Goal: Find specific page/section: Find specific page/section

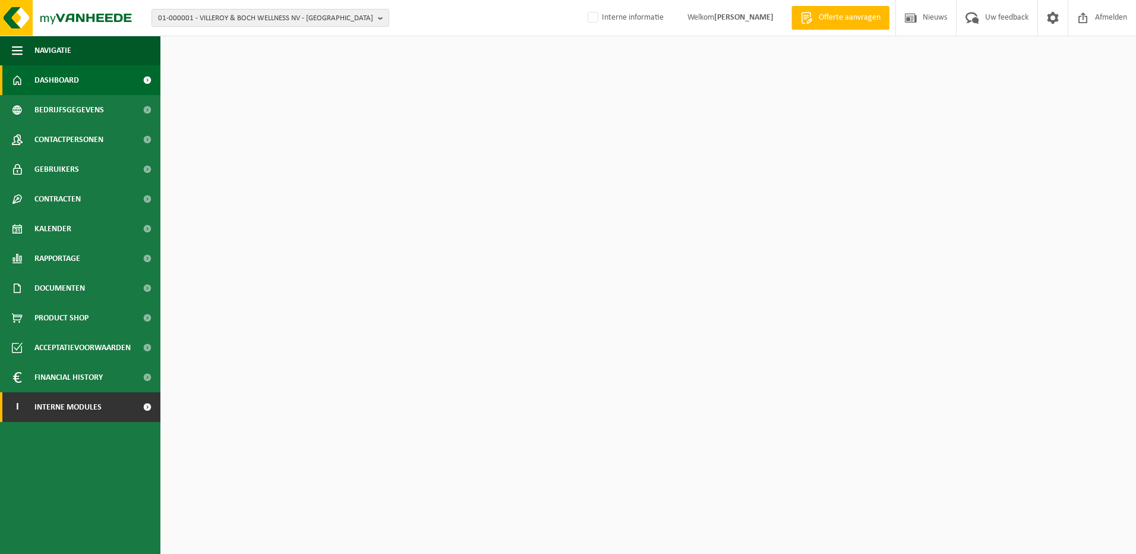
click at [107, 404] on link "I Interne modules" at bounding box center [80, 407] width 160 height 30
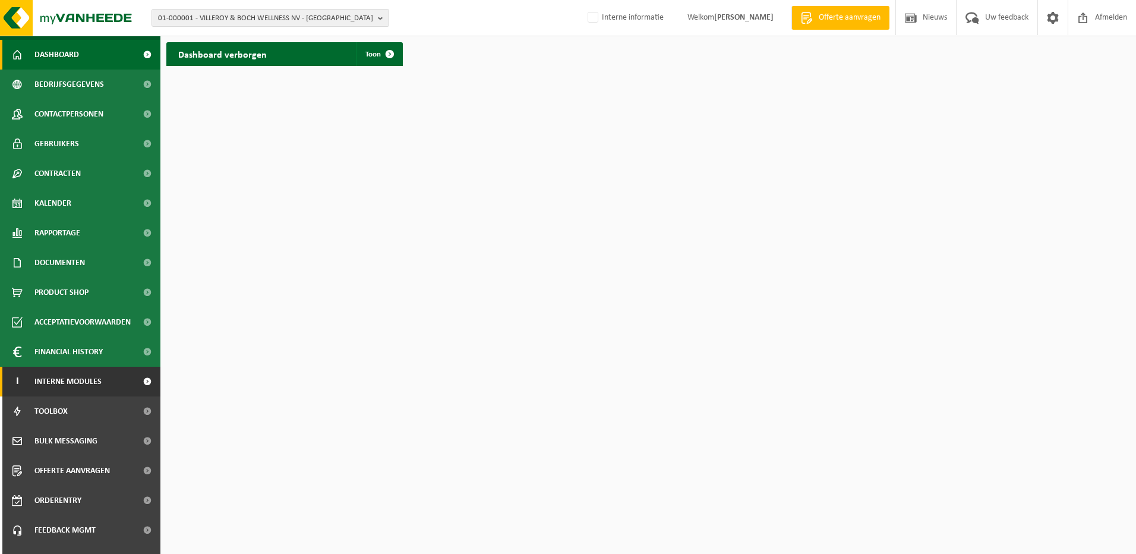
scroll to position [46, 0]
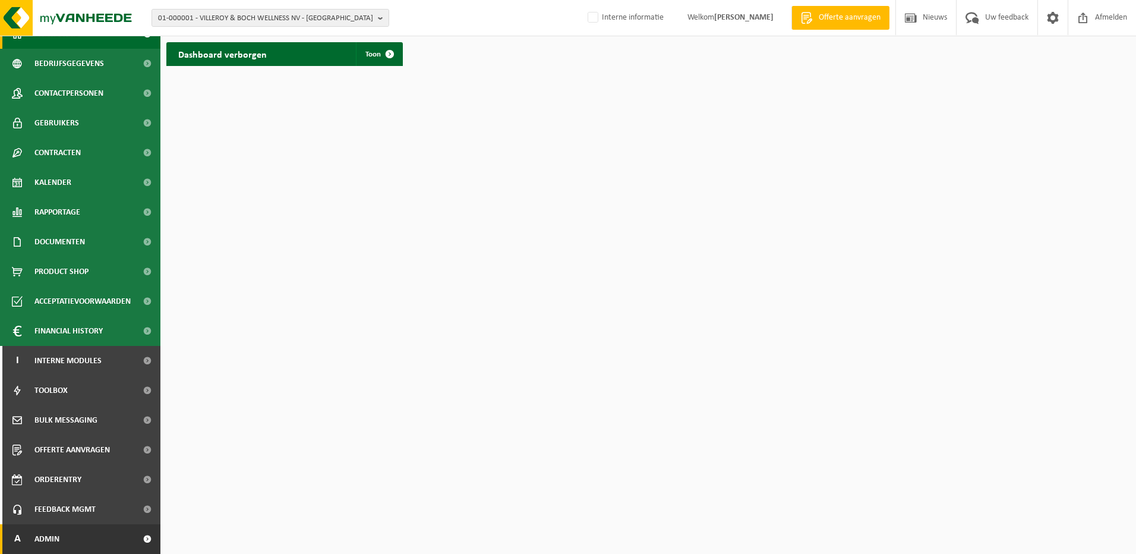
click at [83, 538] on link "A Admin" at bounding box center [80, 539] width 160 height 30
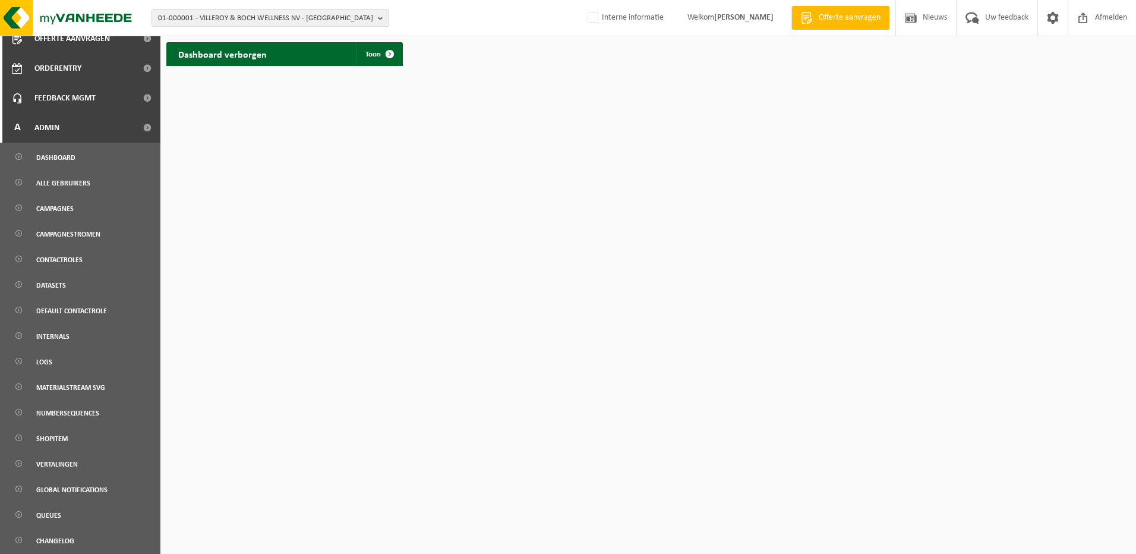
scroll to position [458, 0]
click at [64, 216] on span "Campagnes" at bounding box center [54, 208] width 37 height 23
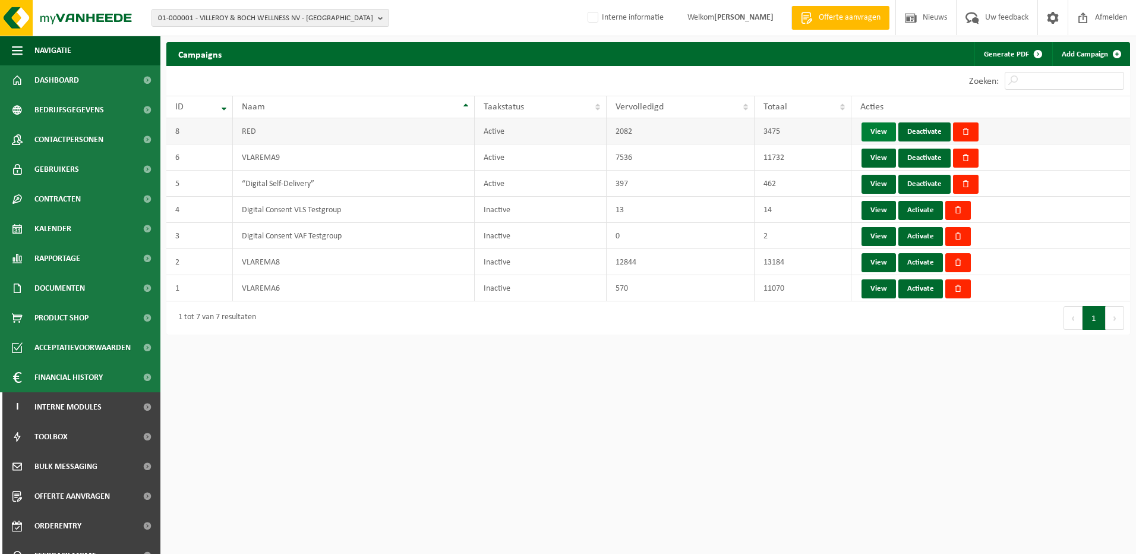
click at [877, 126] on link "View" at bounding box center [878, 131] width 34 height 19
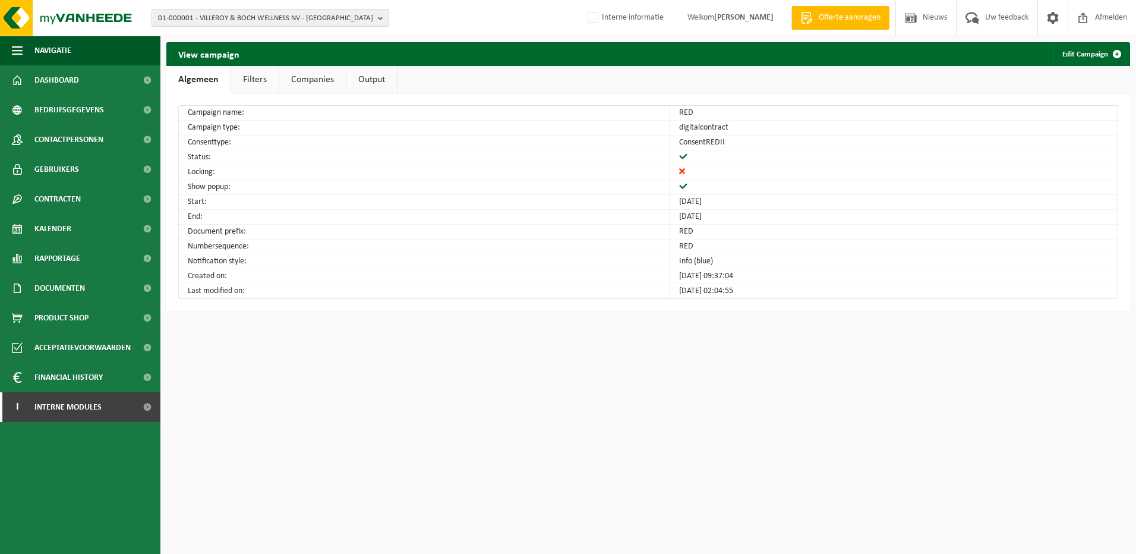
click at [365, 79] on link "Output" at bounding box center [371, 79] width 50 height 27
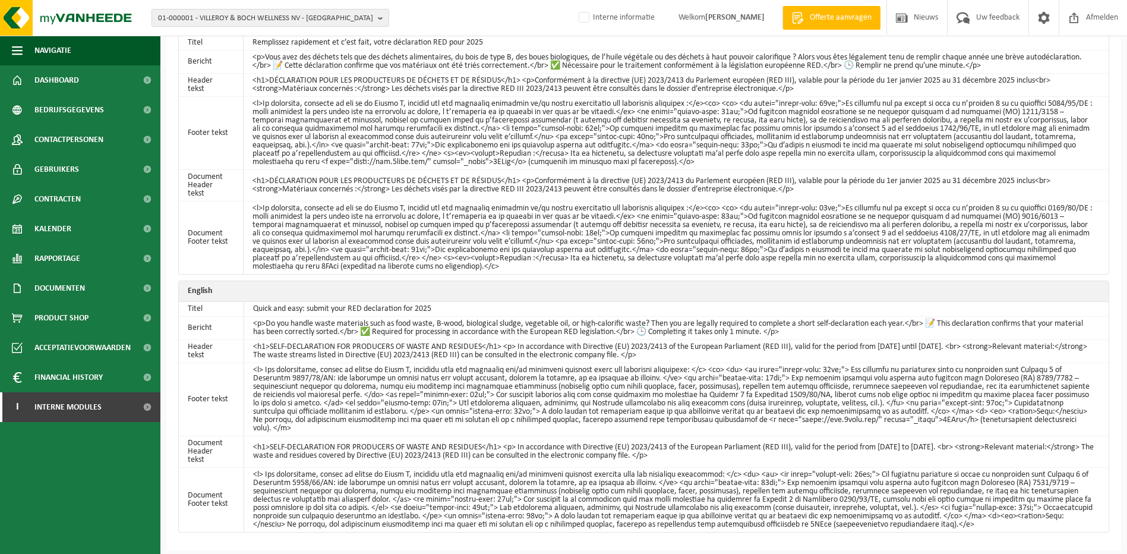
scroll to position [119, 0]
